Goal: Task Accomplishment & Management: Complete application form

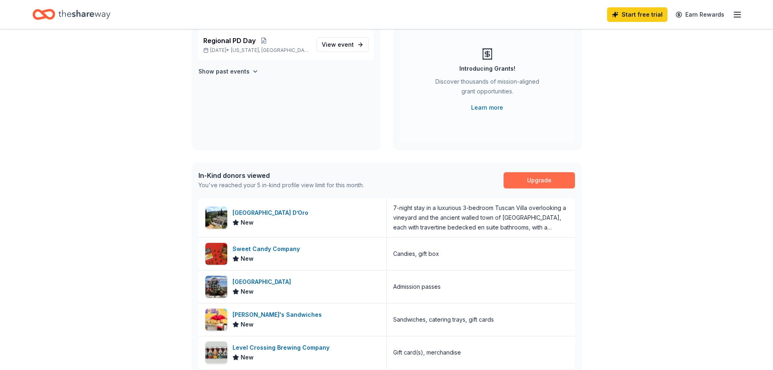
scroll to position [122, 0]
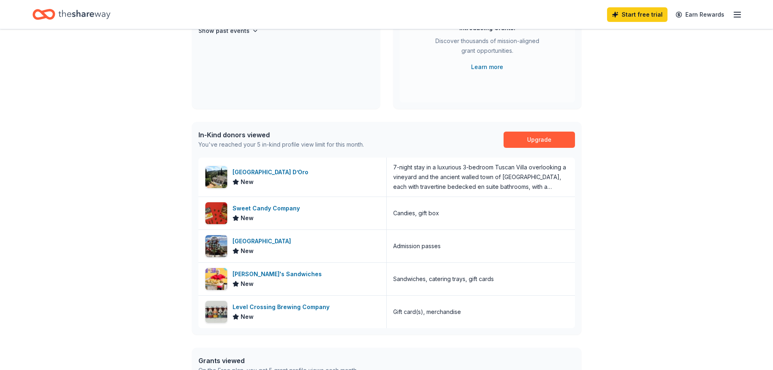
drag, startPoint x: 282, startPoint y: 238, endPoint x: 96, endPoint y: 235, distance: 185.9
click at [96, 234] on div "👋 Hi [PERSON_NAME] In-Kind Create new event Regional PD Day [DATE] • [US_STATE]…" at bounding box center [386, 195] width 773 height 576
click at [271, 242] on div "[GEOGRAPHIC_DATA]" at bounding box center [264, 241] width 62 height 10
click at [733, 14] on icon "button" at bounding box center [737, 15] width 10 height 10
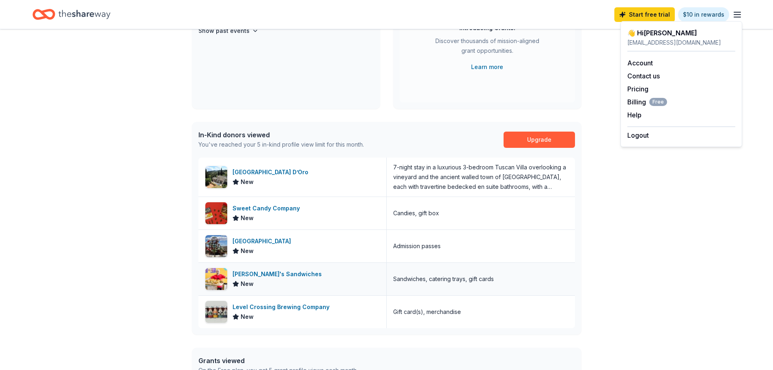
click at [269, 273] on div "Ike's Sandwiches" at bounding box center [279, 274] width 93 height 10
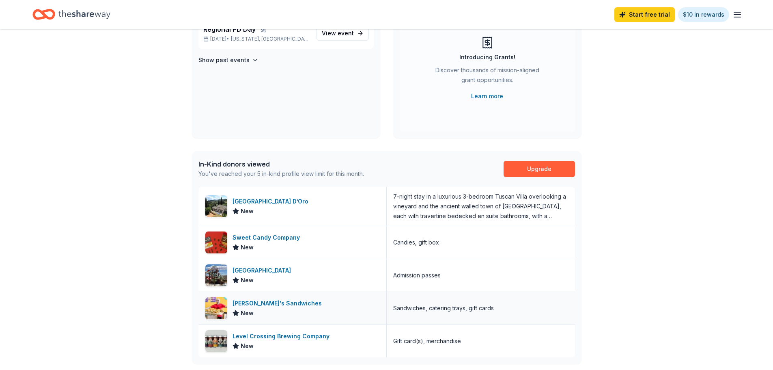
scroll to position [203, 0]
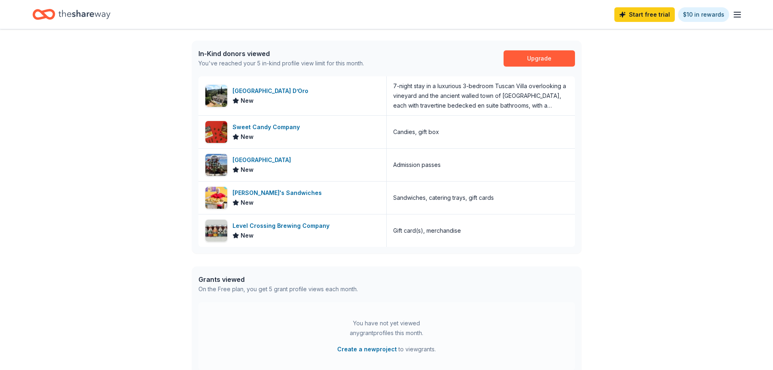
drag, startPoint x: 439, startPoint y: 218, endPoint x: 509, endPoint y: 289, distance: 99.6
click at [509, 289] on div "Grants viewed On the Free plan, you get 5 grant profile views each month." at bounding box center [387, 284] width 390 height 36
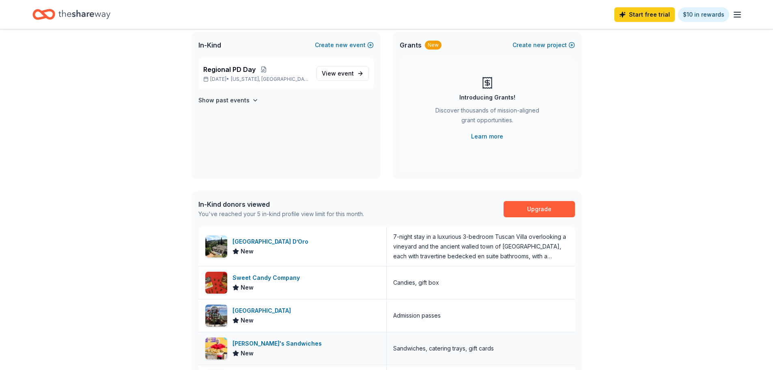
scroll to position [0, 0]
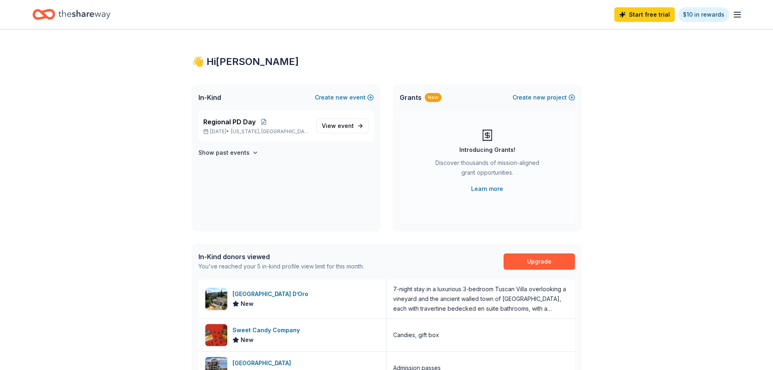
click at [82, 8] on icon "Home" at bounding box center [84, 14] width 52 height 17
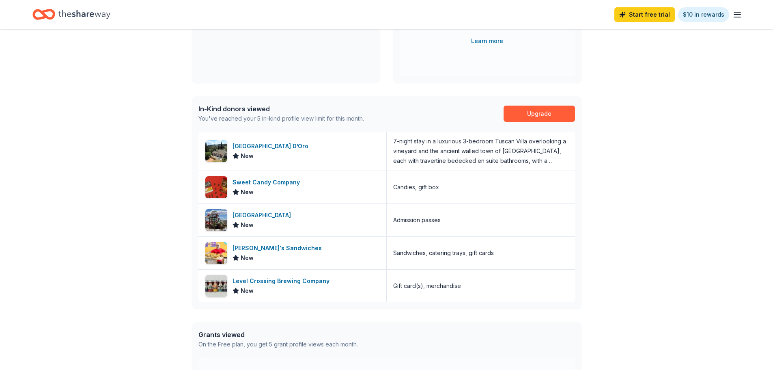
scroll to position [162, 0]
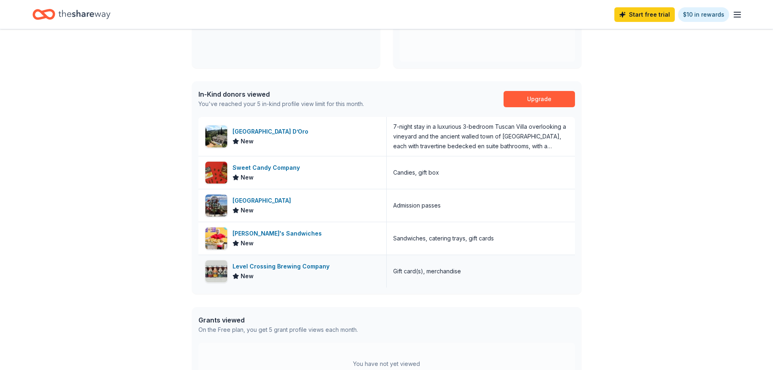
click at [313, 266] on div "Level Crossing Brewing Company" at bounding box center [283, 266] width 100 height 10
click at [282, 168] on div "Sweet Candy Company" at bounding box center [268, 168] width 71 height 10
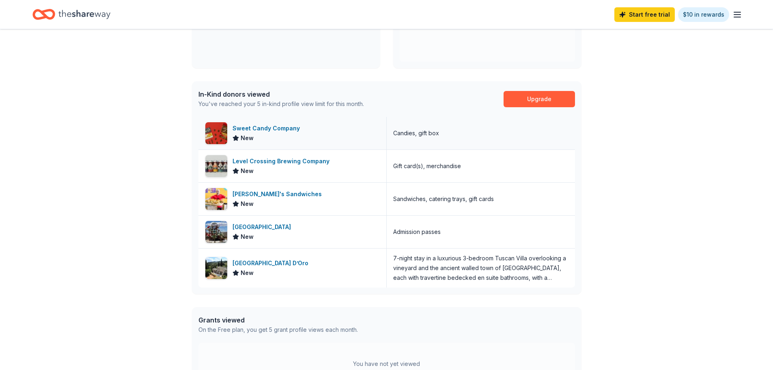
click at [283, 130] on div "Sweet Candy Company" at bounding box center [268, 128] width 71 height 10
click at [273, 160] on div "Level Crossing Brewing Company" at bounding box center [283, 161] width 100 height 10
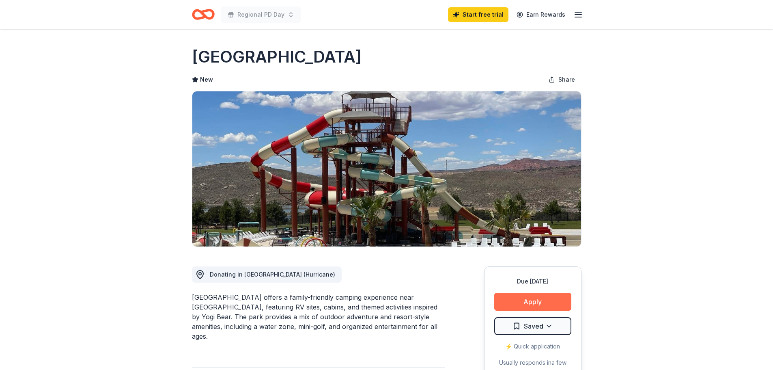
click at [536, 304] on button "Apply" at bounding box center [532, 302] width 77 height 18
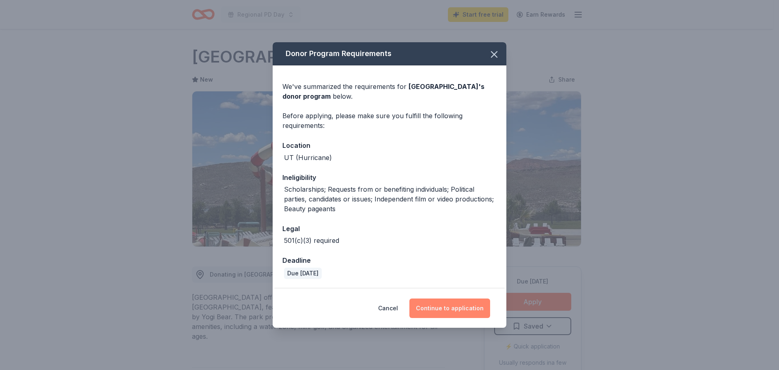
click at [459, 303] on button "Continue to application" at bounding box center [449, 307] width 81 height 19
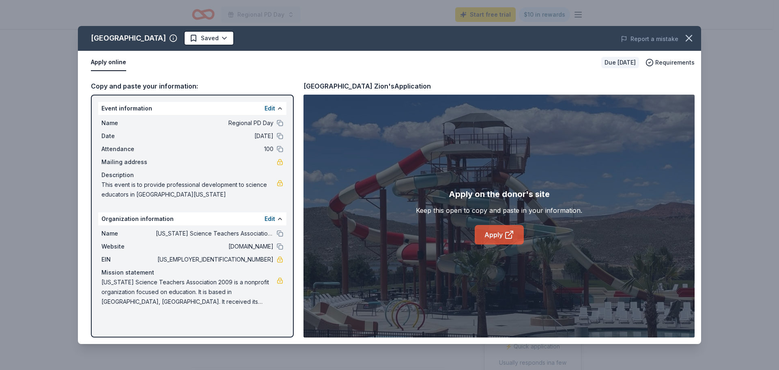
click at [491, 234] on link "Apply" at bounding box center [499, 234] width 49 height 19
click at [217, 36] on html "Regional PD Day Start free trial $10 in rewards Due in 72 days Share Jellystone…" at bounding box center [389, 185] width 779 height 370
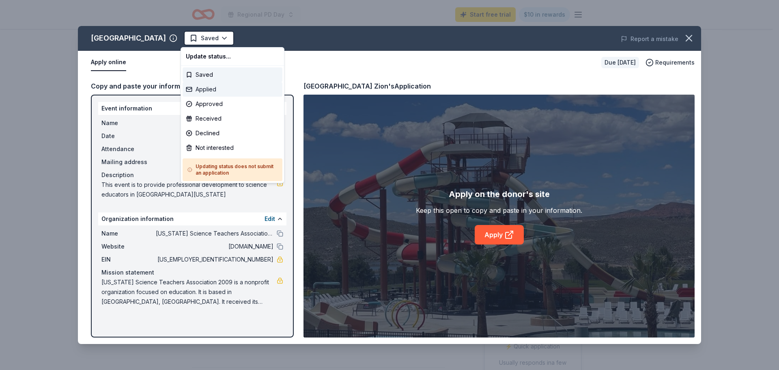
click at [216, 86] on div "Applied" at bounding box center [233, 89] width 100 height 15
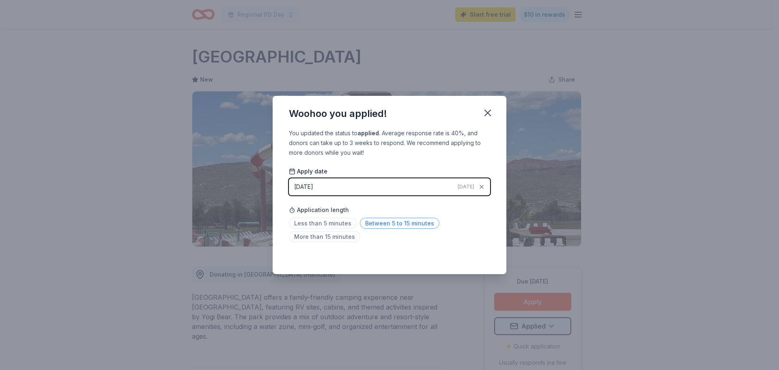
click at [380, 223] on span "Between 5 to 15 minutes" at bounding box center [400, 222] width 80 height 11
click at [490, 111] on icon "button" at bounding box center [487, 112] width 11 height 11
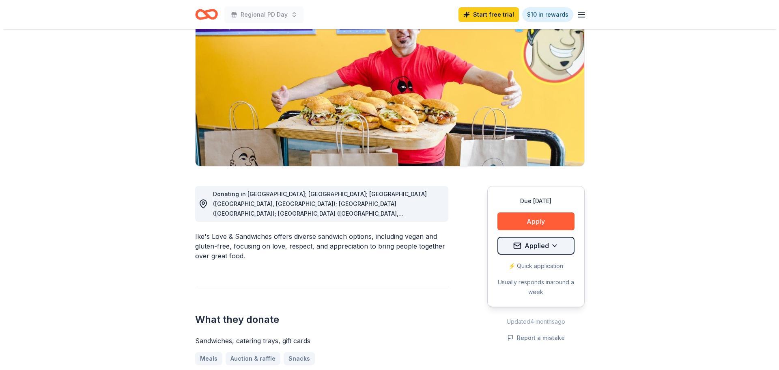
scroll to position [81, 0]
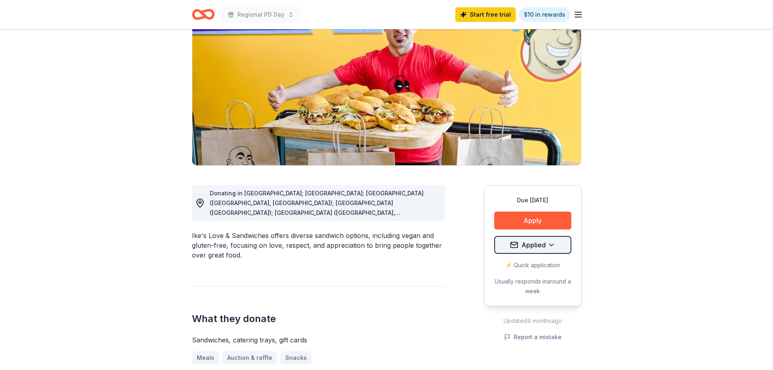
click at [533, 241] on html "Regional PD Day Start free trial $10 in rewards Due [DATE] Share Ike's Sandwich…" at bounding box center [386, 104] width 773 height 370
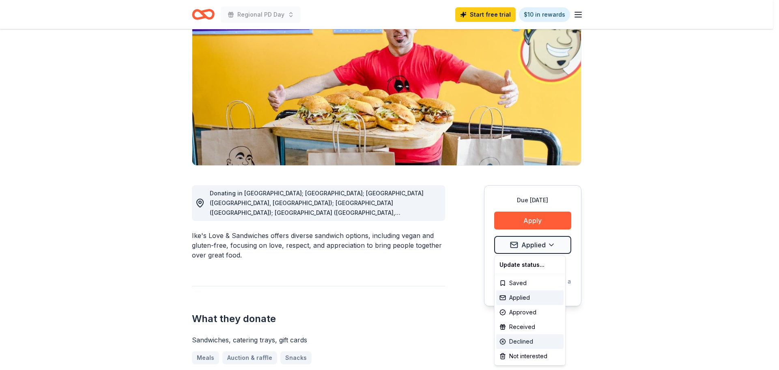
click at [523, 346] on div "Declined" at bounding box center [529, 341] width 67 height 15
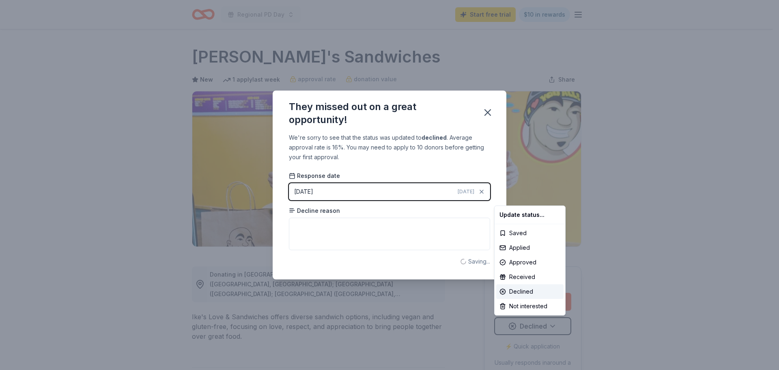
scroll to position [0, 0]
click at [334, 213] on html "Regional PD Day Start free trial $10 in rewards Due in 72 days Share Ike's Sand…" at bounding box center [389, 185] width 779 height 370
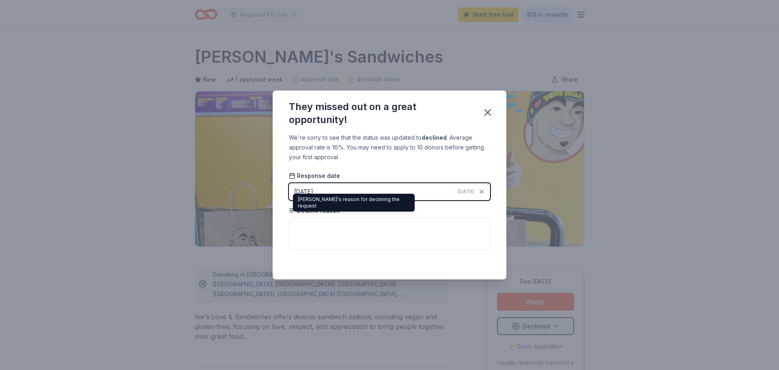
click at [327, 211] on span "Decline reason" at bounding box center [314, 211] width 51 height 8
click at [291, 210] on icon at bounding box center [292, 210] width 6 height 6
click at [329, 216] on div "Decline reason" at bounding box center [389, 229] width 201 height 44
click at [340, 192] on button "10/14/2025 Today" at bounding box center [389, 191] width 201 height 17
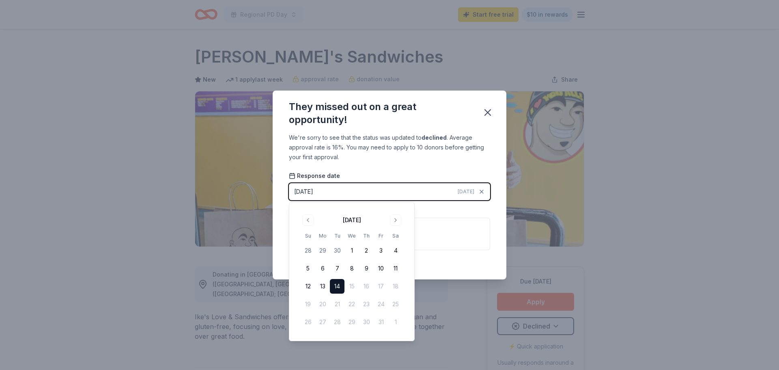
click at [336, 284] on button "14" at bounding box center [337, 286] width 15 height 15
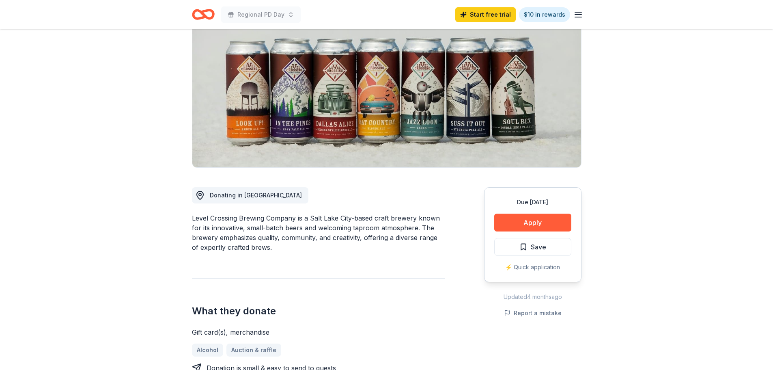
scroll to position [81, 0]
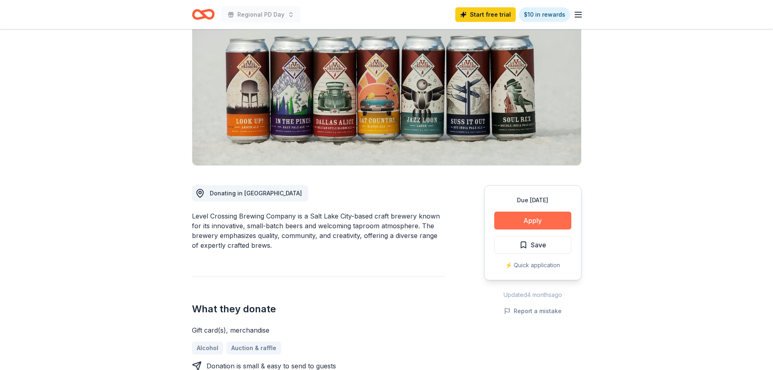
click at [520, 217] on button "Apply" at bounding box center [532, 220] width 77 height 18
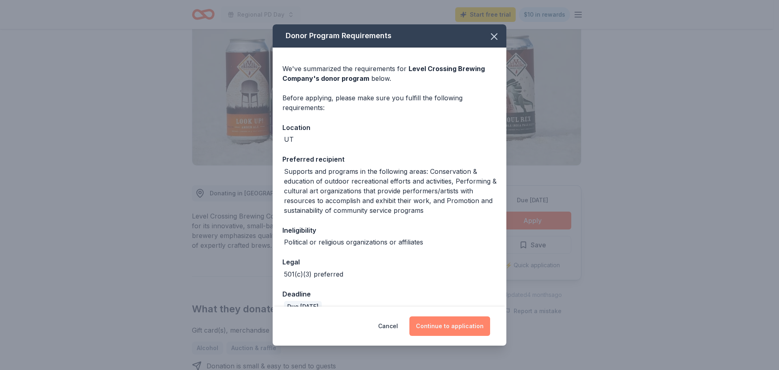
click at [449, 326] on button "Continue to application" at bounding box center [449, 325] width 81 height 19
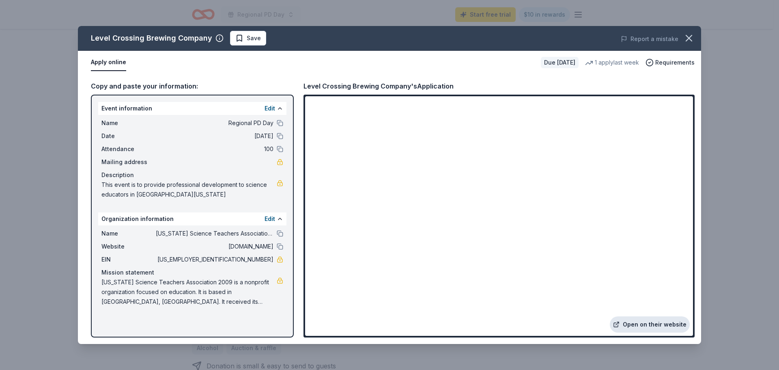
click at [649, 325] on link "Open on their website" at bounding box center [650, 324] width 80 height 16
click at [690, 42] on icon "button" at bounding box center [688, 37] width 11 height 11
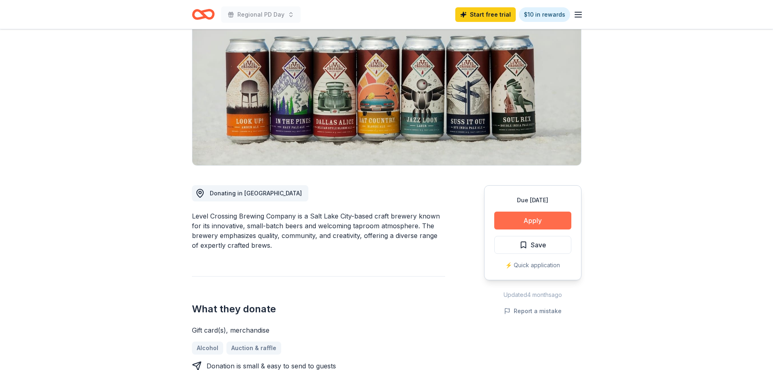
click at [544, 224] on button "Apply" at bounding box center [532, 220] width 77 height 18
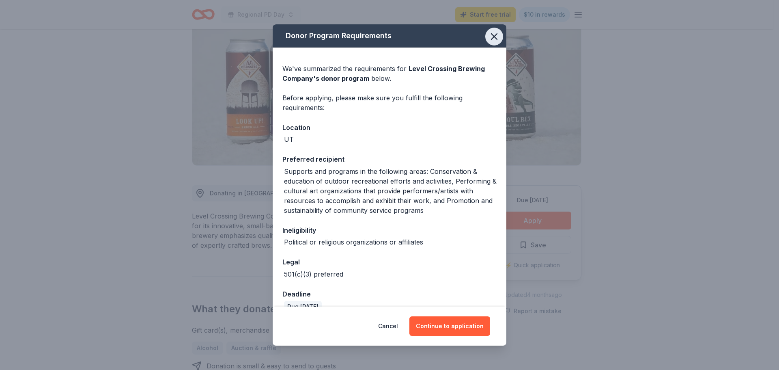
click at [489, 36] on icon "button" at bounding box center [494, 36] width 11 height 11
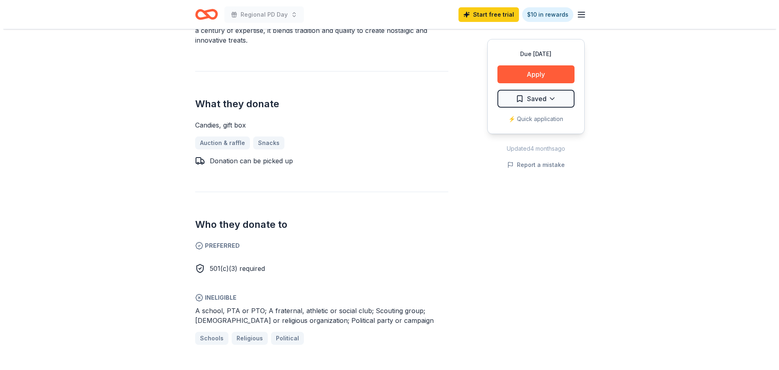
scroll to position [325, 0]
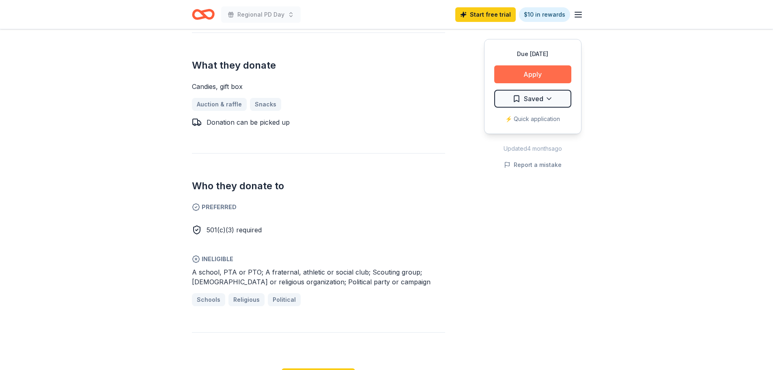
click at [530, 76] on button "Apply" at bounding box center [532, 74] width 77 height 18
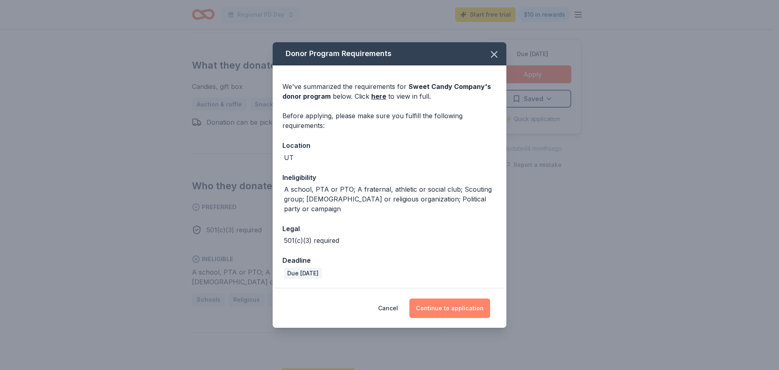
click at [445, 302] on button "Continue to application" at bounding box center [449, 307] width 81 height 19
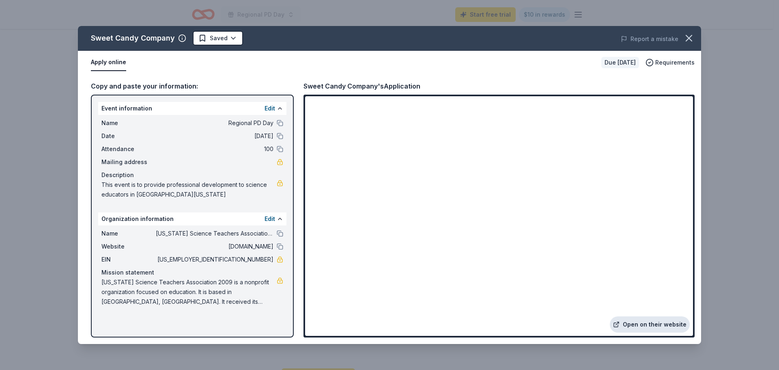
click at [639, 323] on link "Open on their website" at bounding box center [650, 324] width 80 height 16
drag, startPoint x: 234, startPoint y: 258, endPoint x: 276, endPoint y: 259, distance: 41.8
click at [276, 259] on div "EIN 27-1064759" at bounding box center [192, 259] width 182 height 10
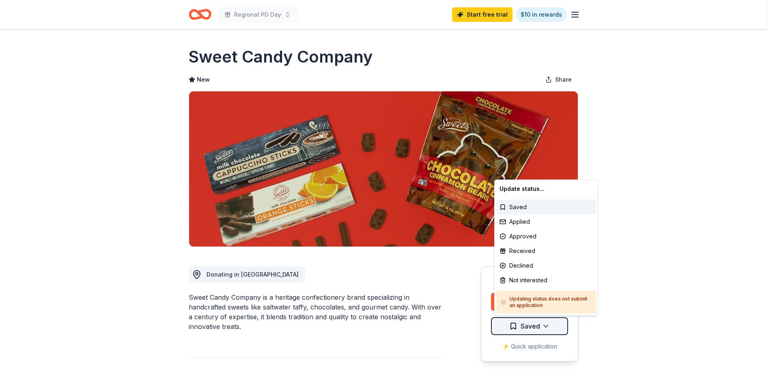
click at [548, 327] on html "Regional PD Day Start free trial $10 in rewards Due in 42 days Share Sweet Cand…" at bounding box center [386, 185] width 773 height 370
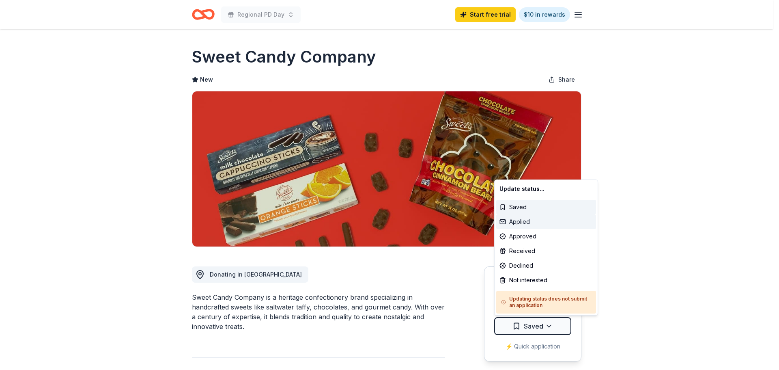
click at [528, 220] on div "Applied" at bounding box center [546, 221] width 100 height 15
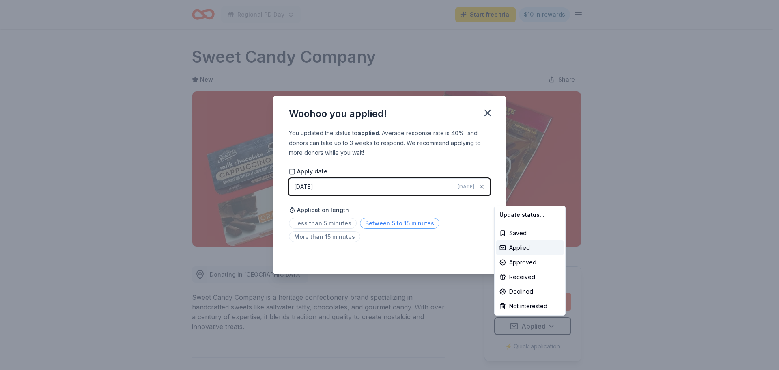
click at [401, 224] on html "Regional PD Day Start free trial $10 in rewards Due in 42 days Share Sweet Cand…" at bounding box center [389, 185] width 779 height 370
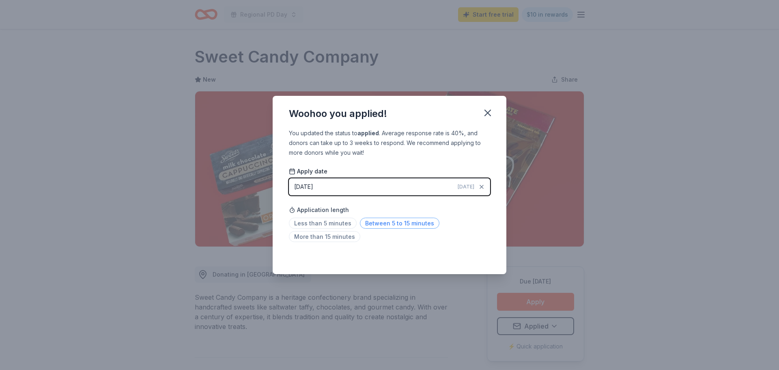
click at [401, 225] on span "Between 5 to 15 minutes" at bounding box center [400, 222] width 80 height 11
click at [489, 109] on icon "button" at bounding box center [487, 112] width 11 height 11
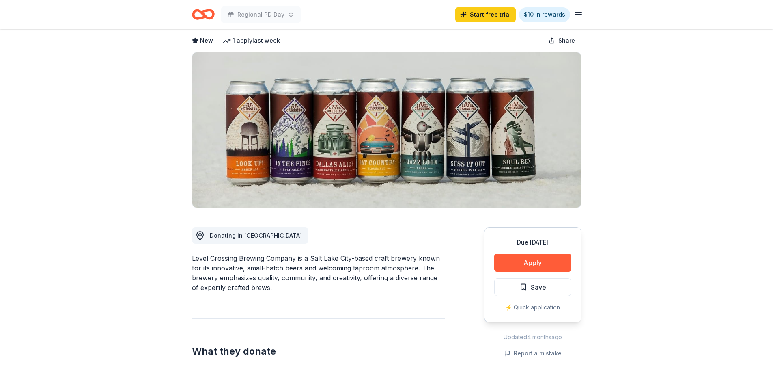
scroll to position [81, 0]
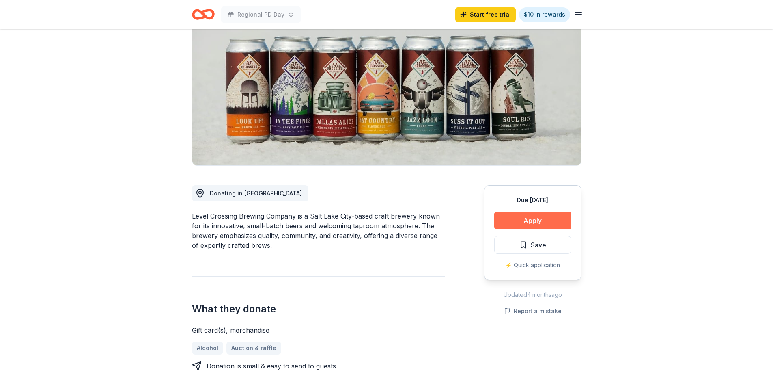
click at [553, 222] on button "Apply" at bounding box center [532, 220] width 77 height 18
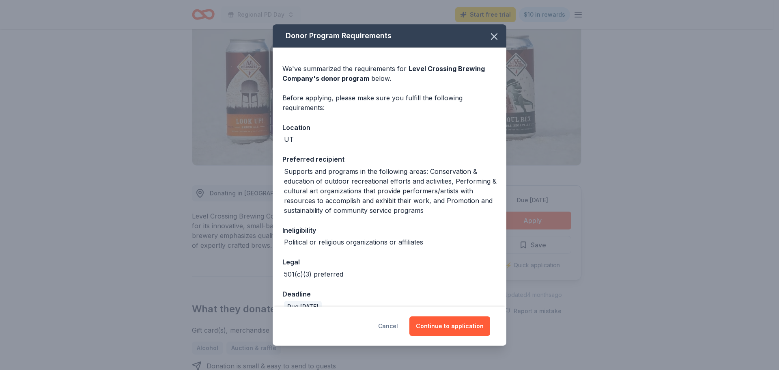
click at [392, 323] on button "Cancel" at bounding box center [388, 325] width 20 height 19
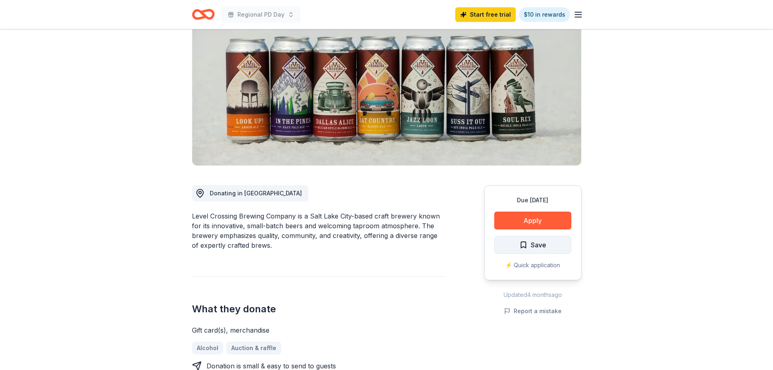
click at [546, 248] on span "Save" at bounding box center [538, 244] width 15 height 11
click at [545, 248] on html "Regional PD Day Start free trial $10 in rewards Due in 72 days Share Level Cros…" at bounding box center [386, 104] width 773 height 370
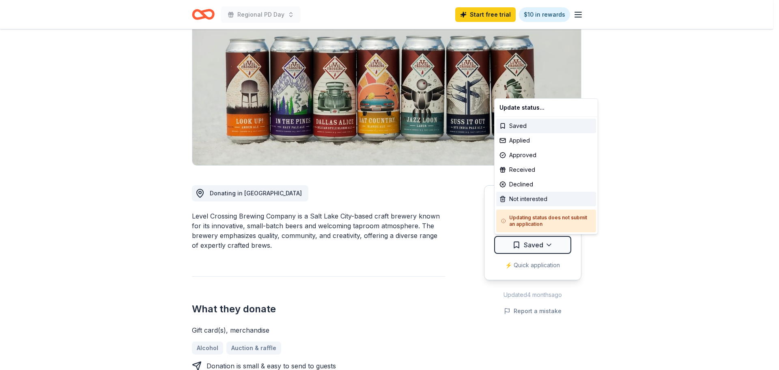
click at [543, 199] on div "Not interested" at bounding box center [546, 199] width 100 height 15
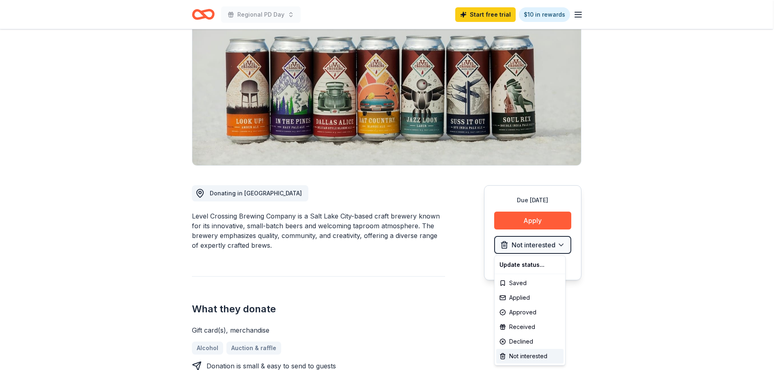
click at [603, 250] on html "Regional PD Day Start free trial $10 in rewards Due in 72 days Share Level Cros…" at bounding box center [389, 104] width 779 height 370
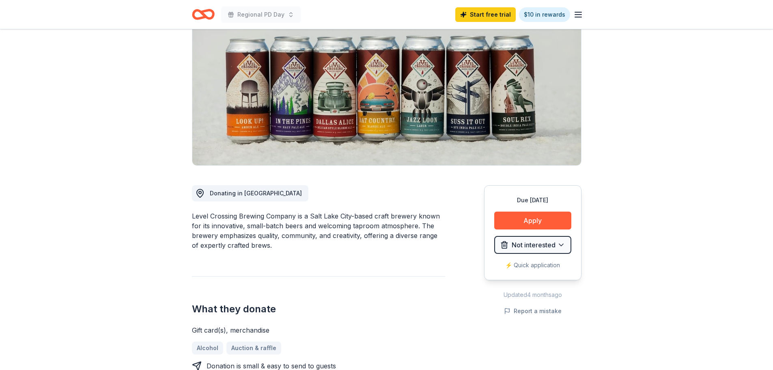
scroll to position [122, 0]
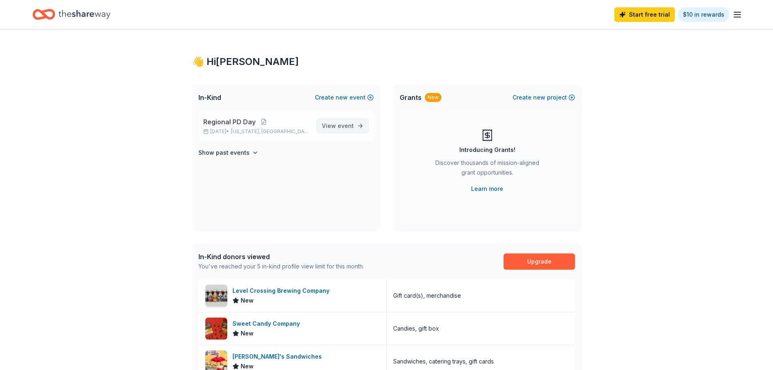
click at [347, 125] on span "event" at bounding box center [346, 125] width 16 height 7
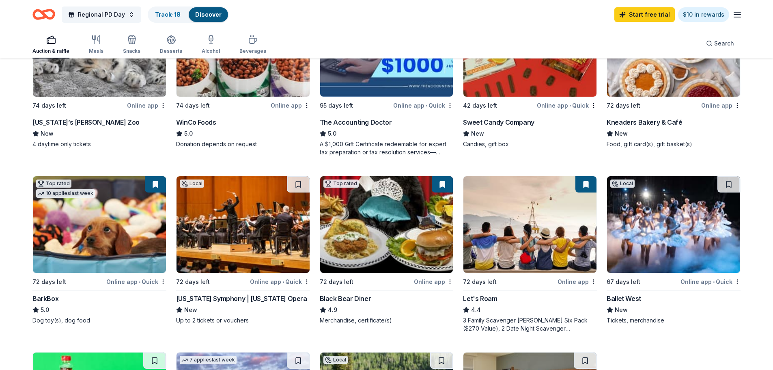
scroll to position [325, 0]
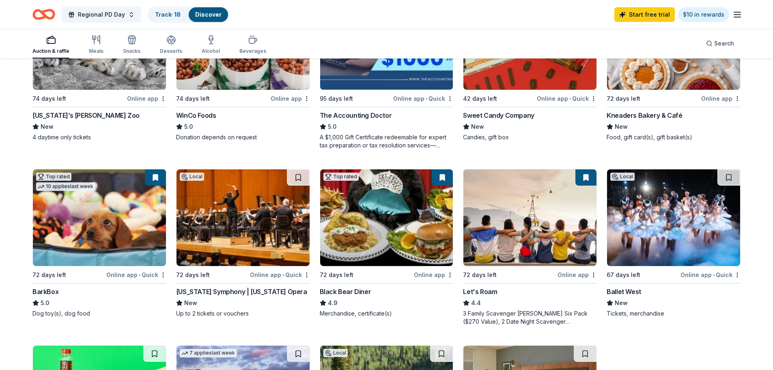
click at [628, 116] on div "Kneaders Bakery & Café" at bounding box center [644, 115] width 75 height 10
click at [361, 293] on div "Black Bear Diner" at bounding box center [346, 291] width 52 height 10
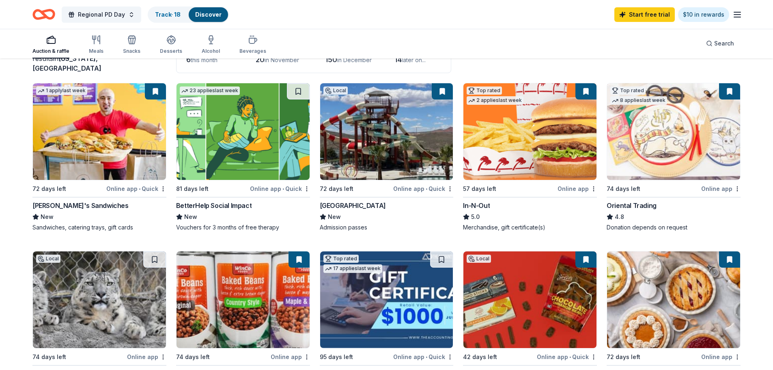
scroll to position [0, 0]
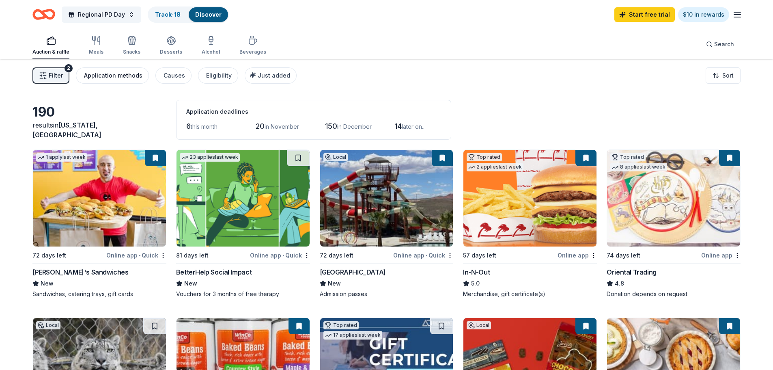
click at [111, 76] on div "Application methods" at bounding box center [113, 76] width 58 height 10
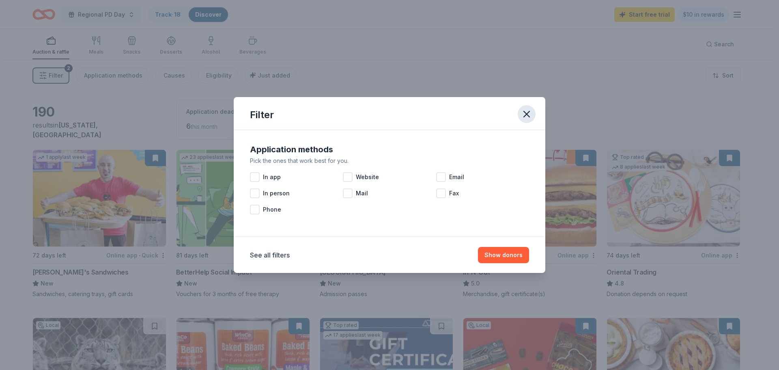
click at [532, 108] on button "button" at bounding box center [527, 114] width 18 height 18
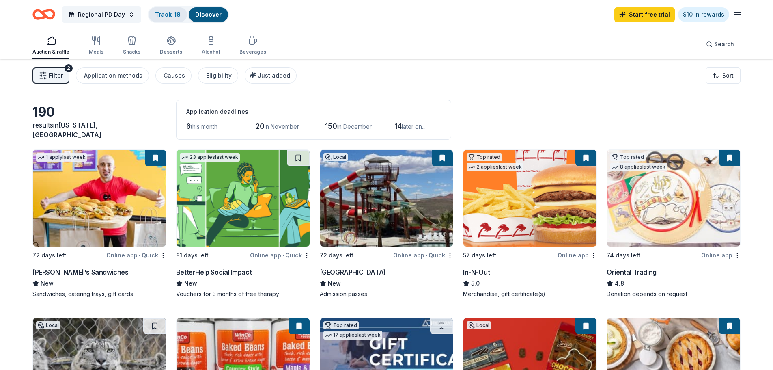
click at [172, 18] on div "Track · 18" at bounding box center [168, 14] width 39 height 15
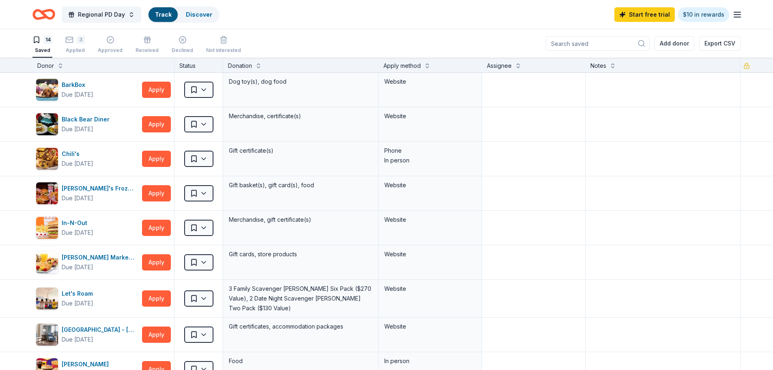
scroll to position [0, 0]
click at [69, 82] on div "BarkBox" at bounding box center [78, 85] width 32 height 10
click at [205, 93] on html "Regional PD Day Track · 18 Discover Start free trial $10 in rewards 14 Saved 3 …" at bounding box center [386, 185] width 773 height 370
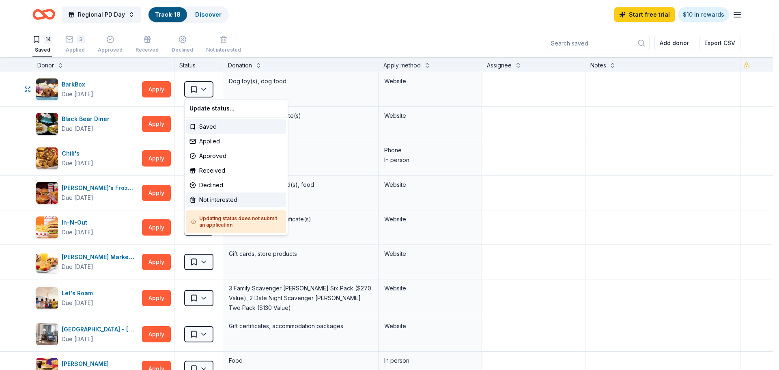
click at [200, 200] on div "Not interested" at bounding box center [236, 199] width 100 height 15
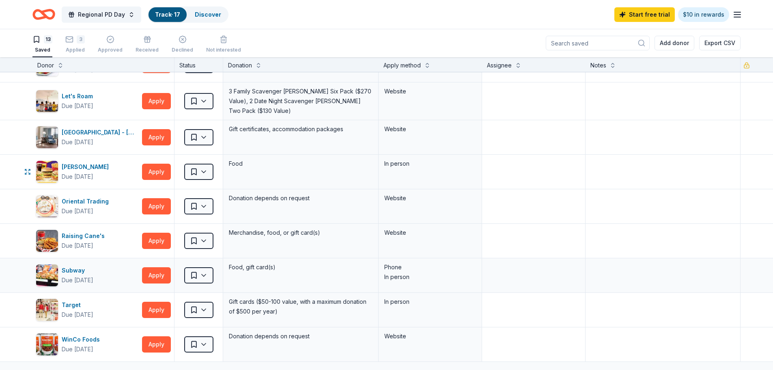
scroll to position [0, 0]
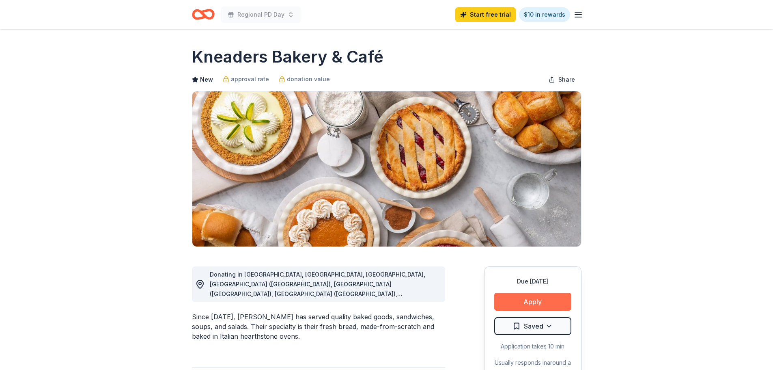
click at [534, 307] on button "Apply" at bounding box center [532, 302] width 77 height 18
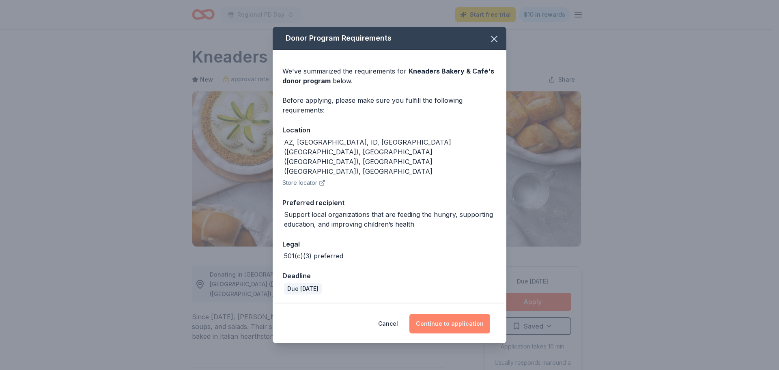
click at [456, 314] on button "Continue to application" at bounding box center [449, 323] width 81 height 19
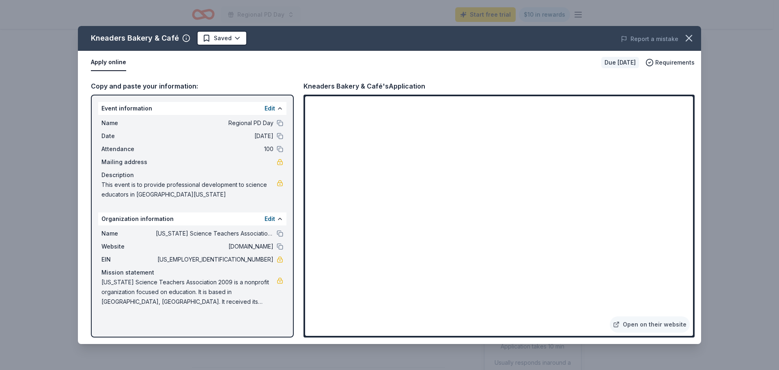
drag, startPoint x: 209, startPoint y: 304, endPoint x: 111, endPoint y: 286, distance: 99.3
click at [111, 286] on span "Utah Science Teachers Association 2009 is a nonprofit organization focused on e…" at bounding box center [188, 291] width 175 height 29
click at [235, 35] on html "Regional PD Day Start free trial $10 in rewards Due in 72 days Share Kneaders B…" at bounding box center [389, 185] width 779 height 370
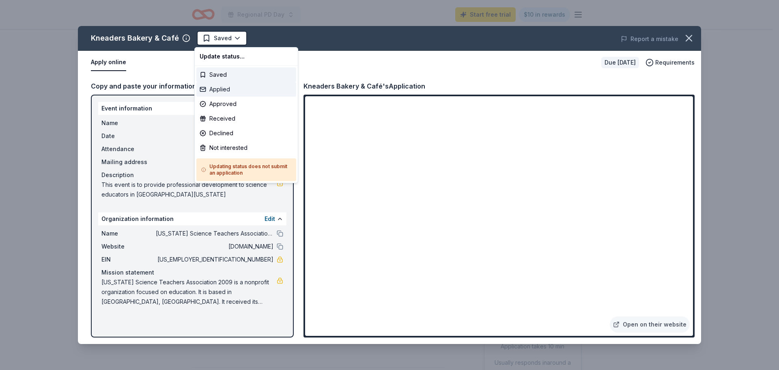
click at [216, 87] on div "Applied" at bounding box center [246, 89] width 100 height 15
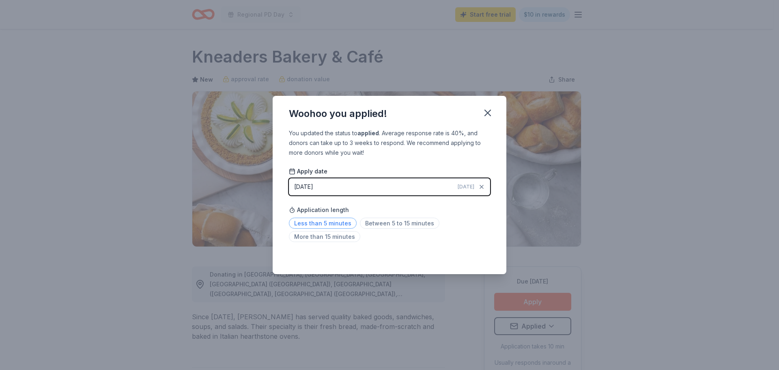
click at [342, 225] on span "Less than 5 minutes" at bounding box center [323, 222] width 68 height 11
click at [491, 112] on icon "button" at bounding box center [487, 112] width 11 height 11
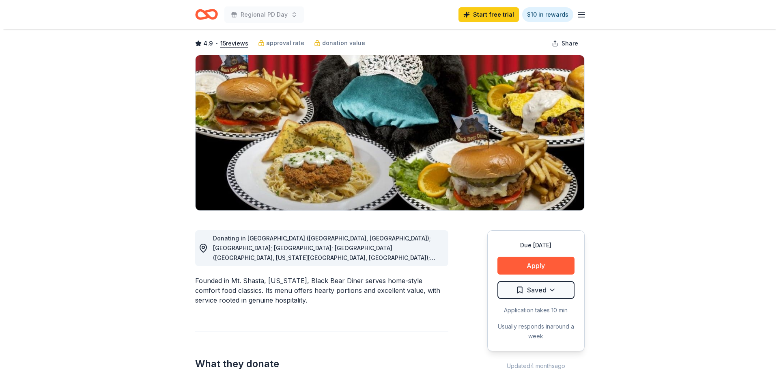
scroll to position [81, 0]
